Goal: Find specific page/section: Find specific page/section

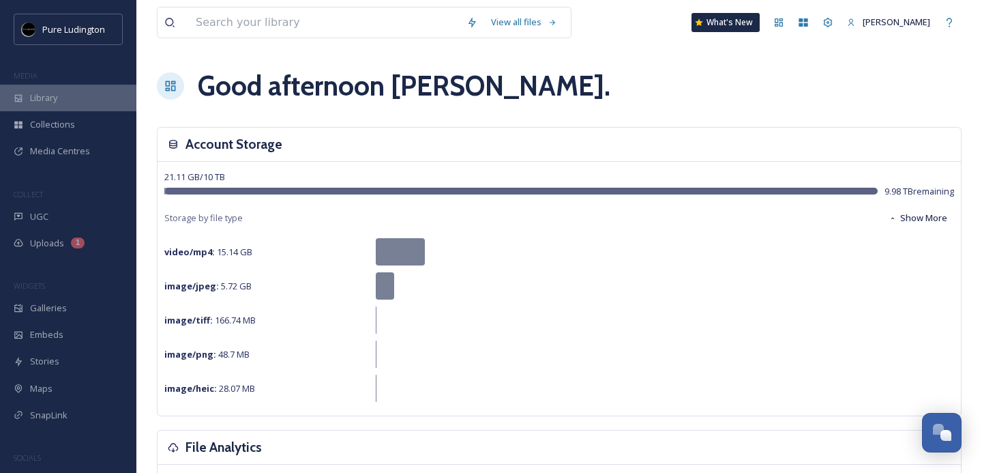
click at [38, 105] on div "Library" at bounding box center [68, 98] width 136 height 27
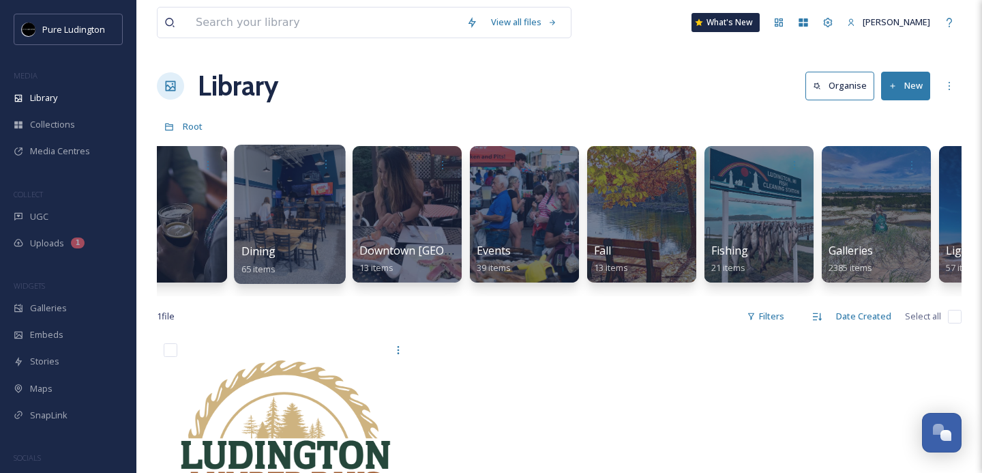
scroll to position [0, 421]
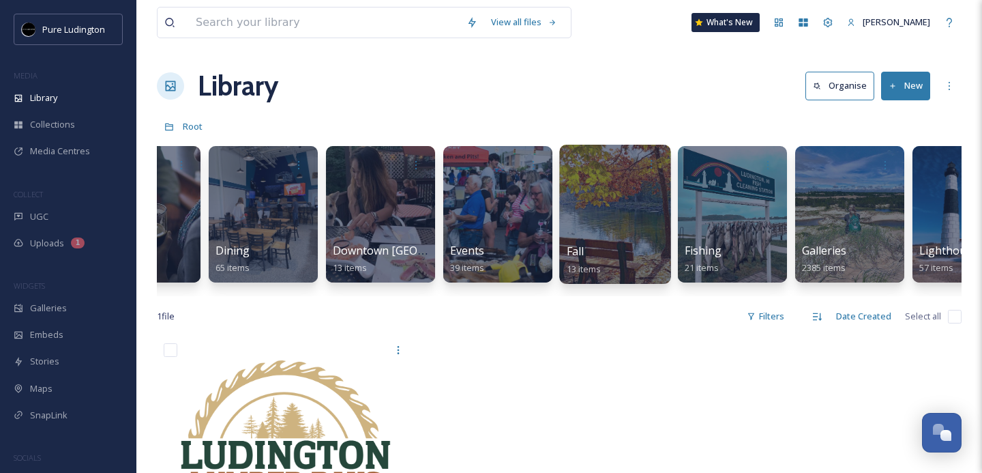
click at [592, 249] on div "Fall 13 items" at bounding box center [616, 260] width 98 height 34
click at [591, 220] on div at bounding box center [614, 214] width 111 height 139
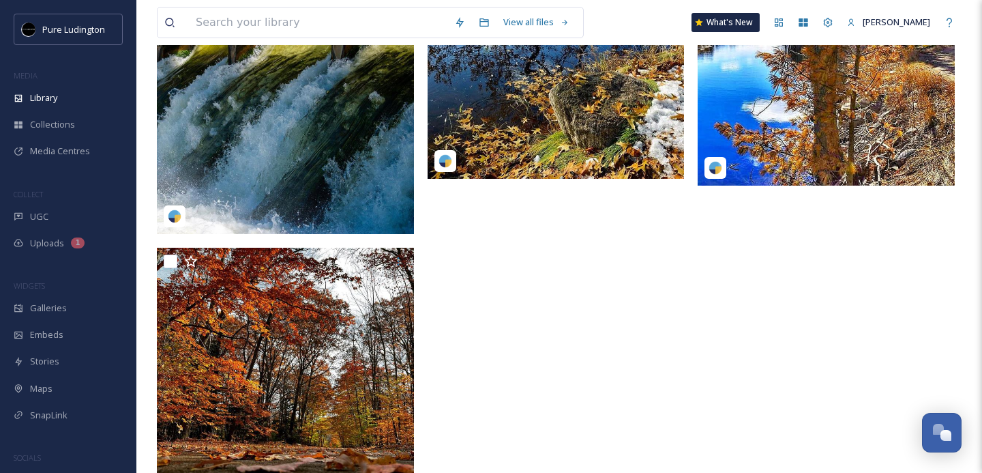
scroll to position [1033, 0]
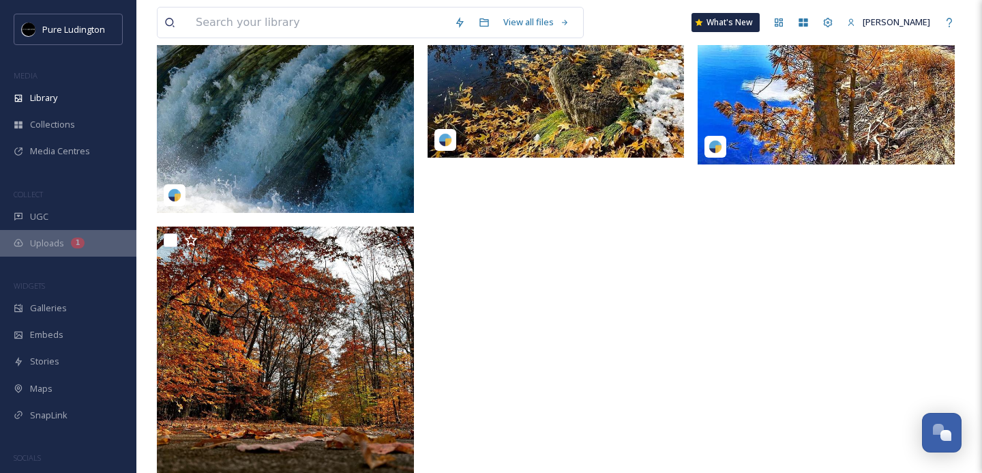
click at [48, 245] on span "Uploads" at bounding box center [47, 243] width 34 height 13
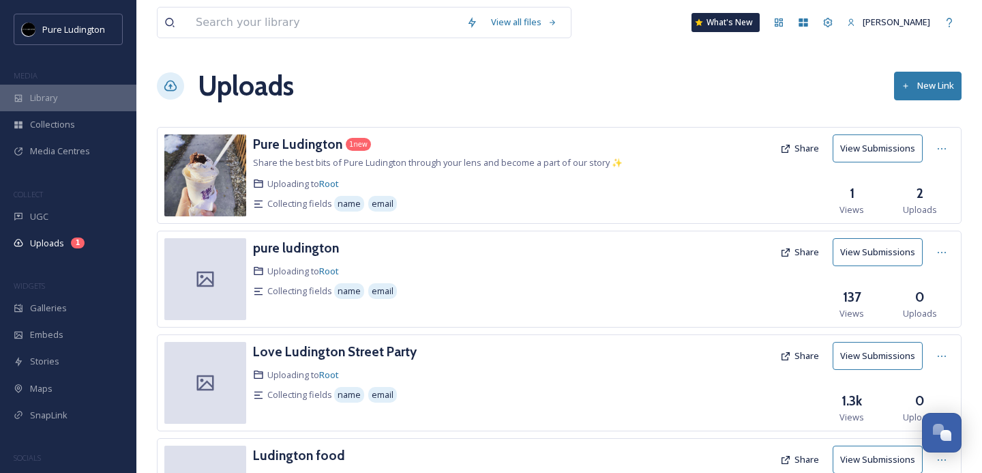
click at [48, 89] on div "Library" at bounding box center [68, 98] width 136 height 27
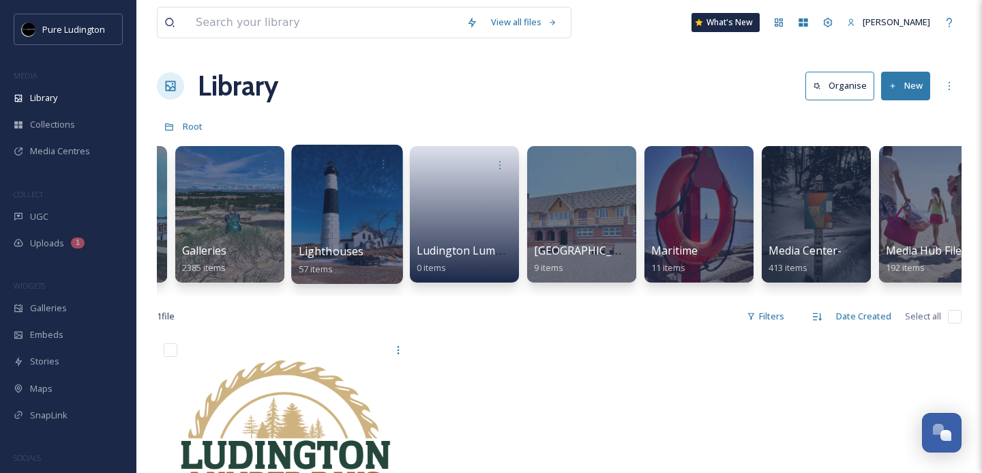
scroll to position [0, 1043]
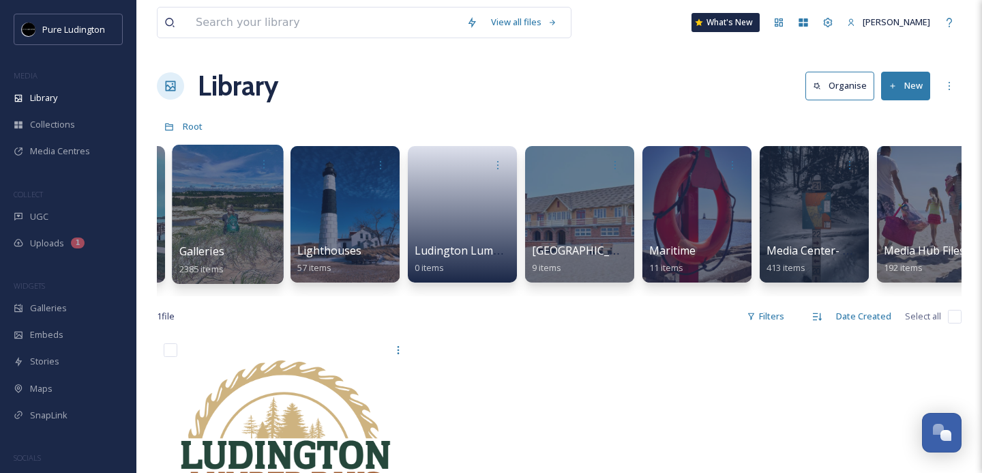
click at [221, 233] on div at bounding box center [227, 214] width 111 height 139
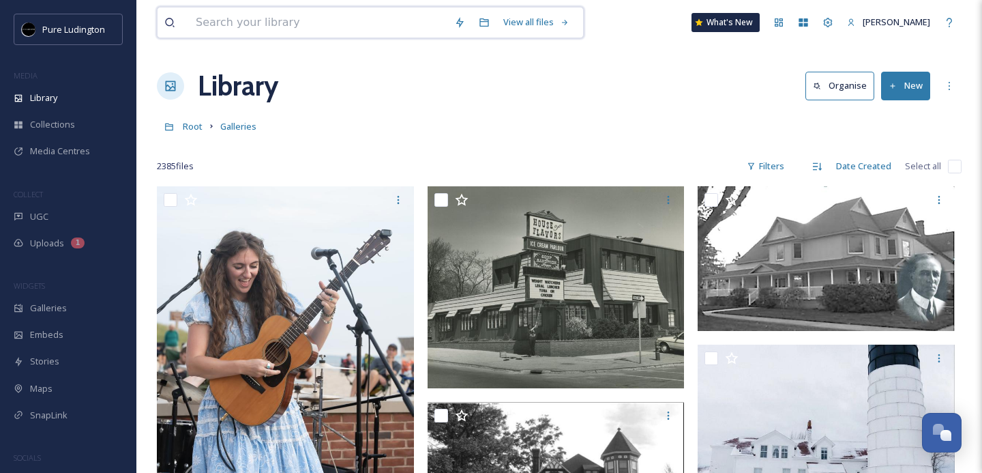
click at [324, 31] on input at bounding box center [318, 23] width 258 height 30
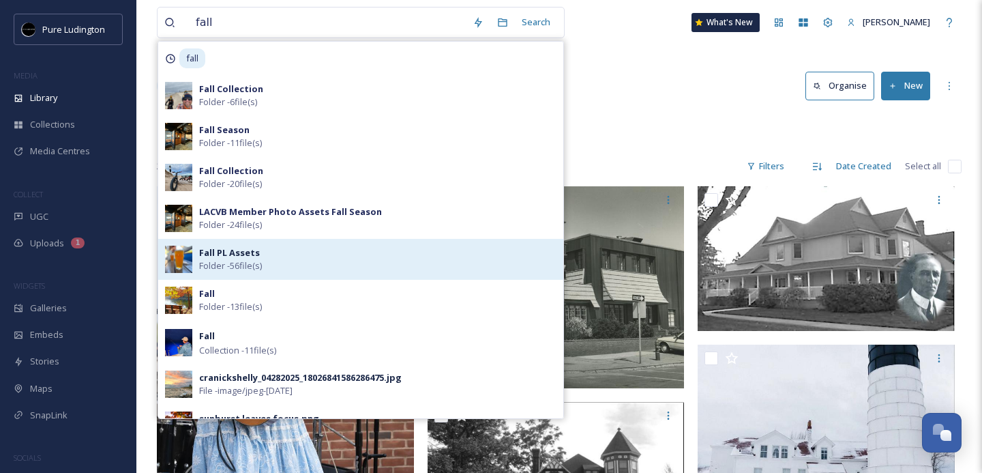
click at [233, 259] on span "Folder - 56 file(s)" at bounding box center [230, 265] width 63 height 13
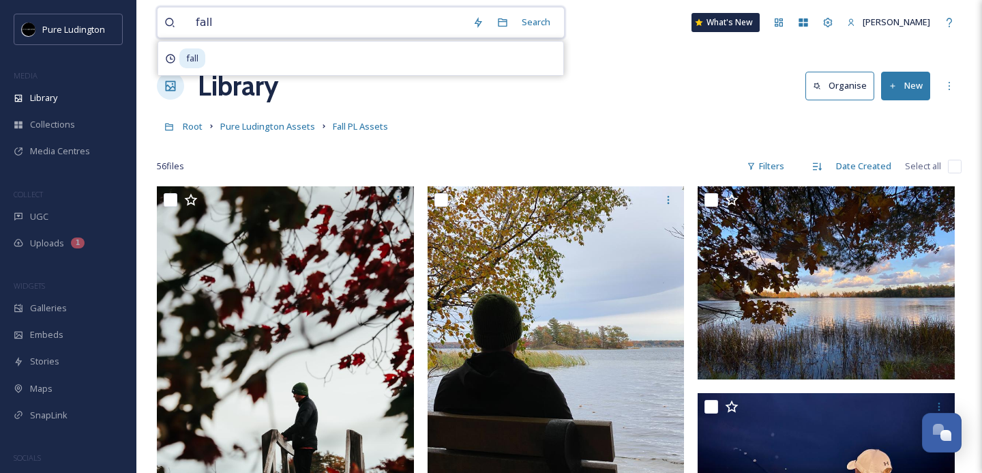
click at [301, 20] on input "fall" at bounding box center [327, 23] width 277 height 30
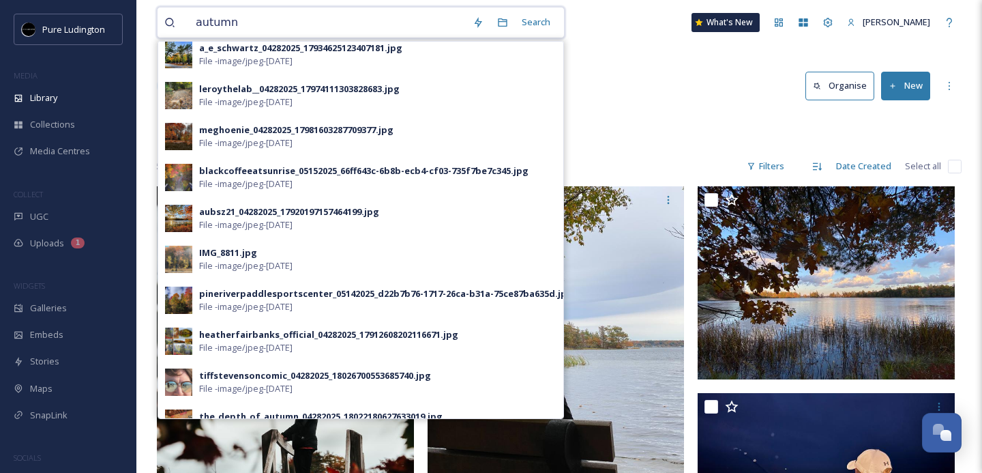
scroll to position [481, 0]
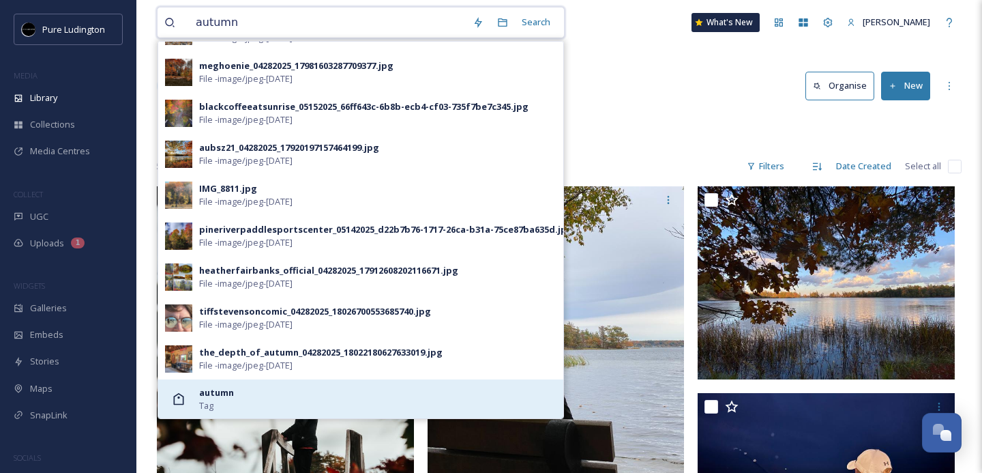
type input "autumn"
click at [256, 398] on div "autumn Tag" at bounding box center [377, 399] width 357 height 26
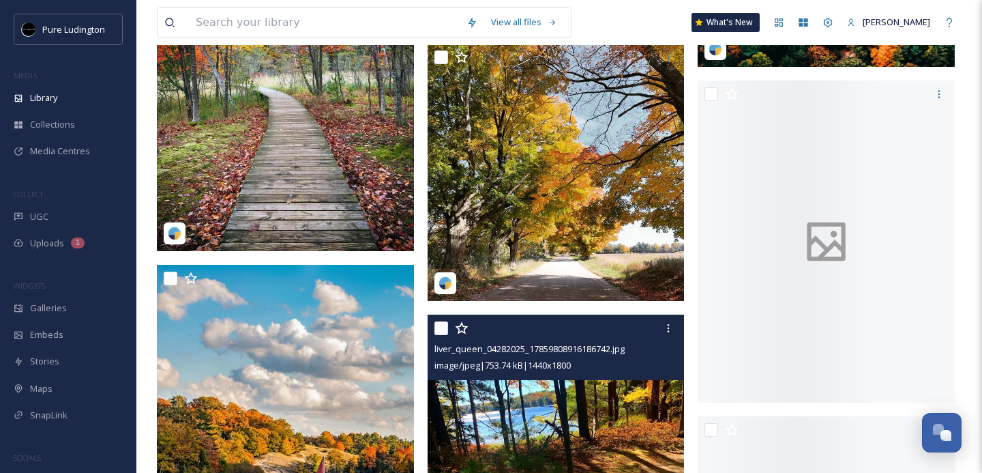
scroll to position [3216, 0]
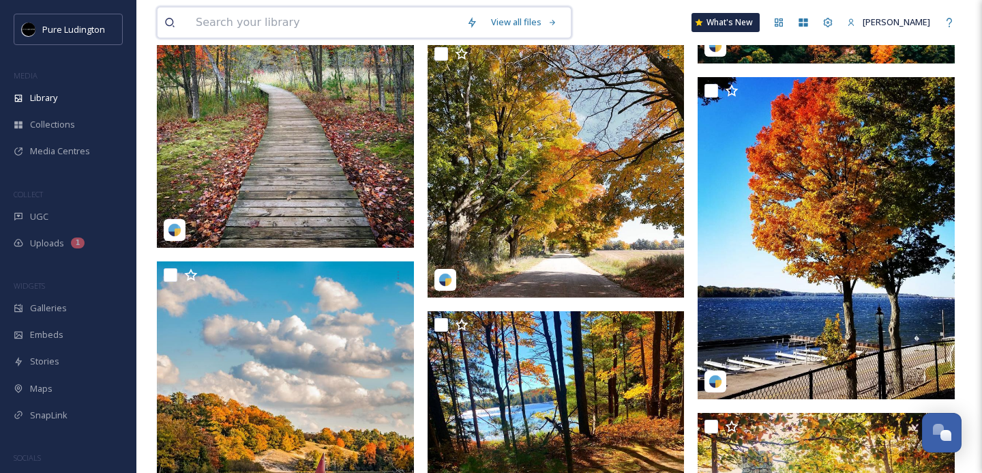
click at [330, 13] on input at bounding box center [324, 23] width 271 height 30
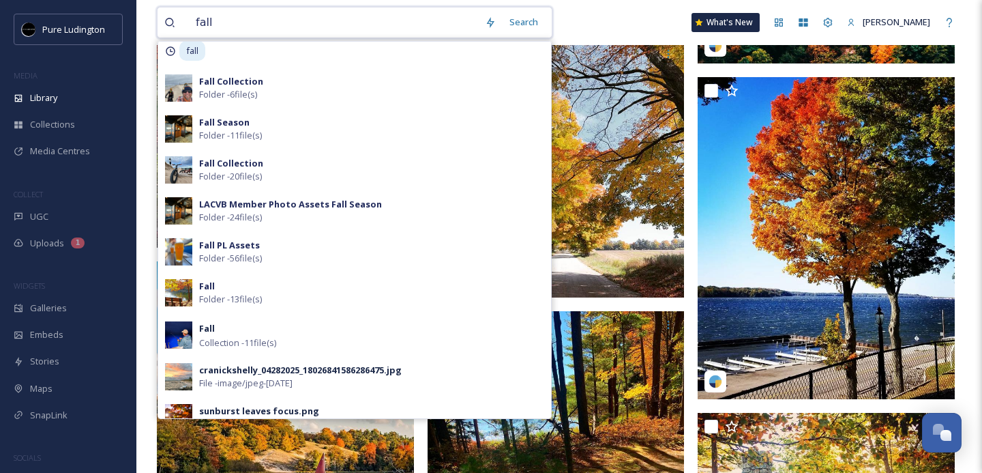
scroll to position [0, 0]
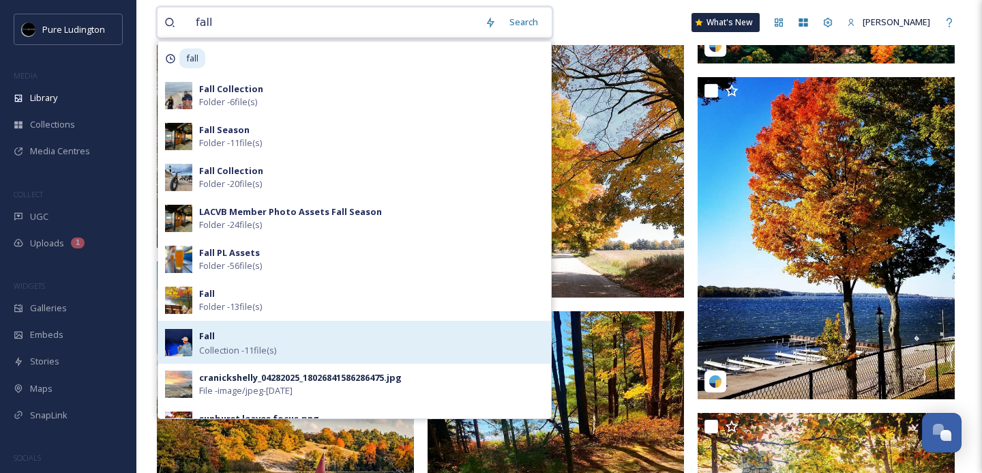
type input "fall"
click at [225, 338] on div "Fall Collection - 11 file(s)" at bounding box center [371, 341] width 345 height 29
